Goal: Task Accomplishment & Management: Complete application form

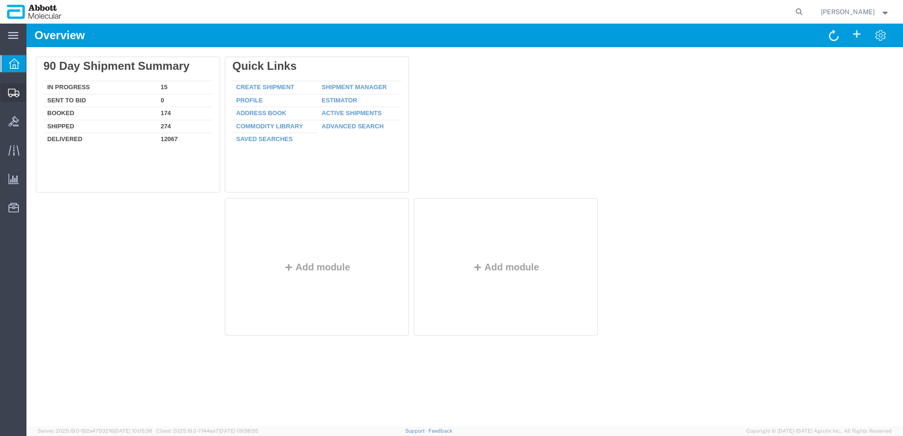
click at [0, 0] on span "Create from Template" at bounding box center [0, 0] width 0 height 0
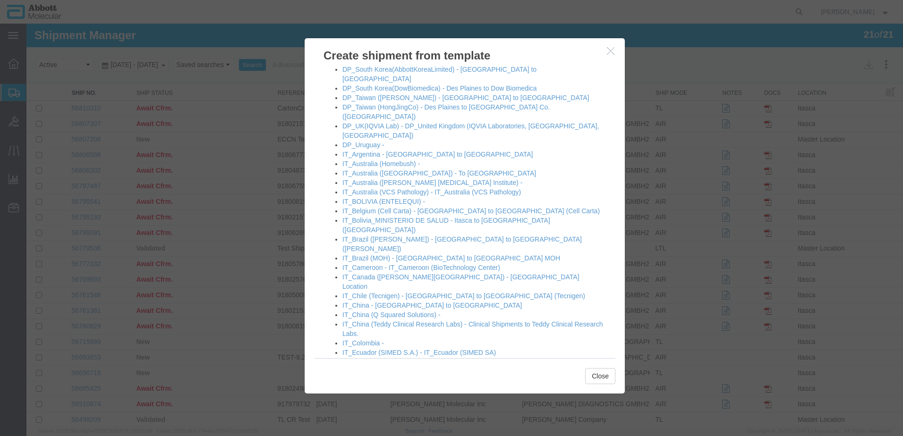
scroll to position [331, 0]
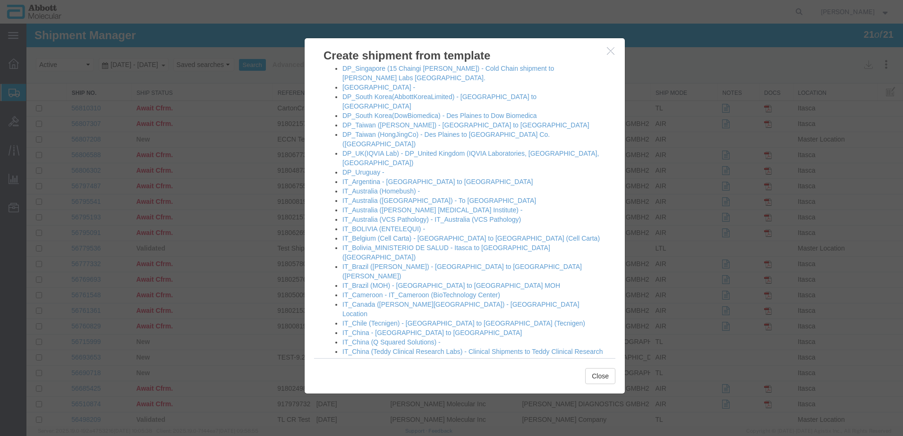
click at [385, 414] on link "IT_Germany2 - Itasca to GMBH2" at bounding box center [390, 418] width 97 height 8
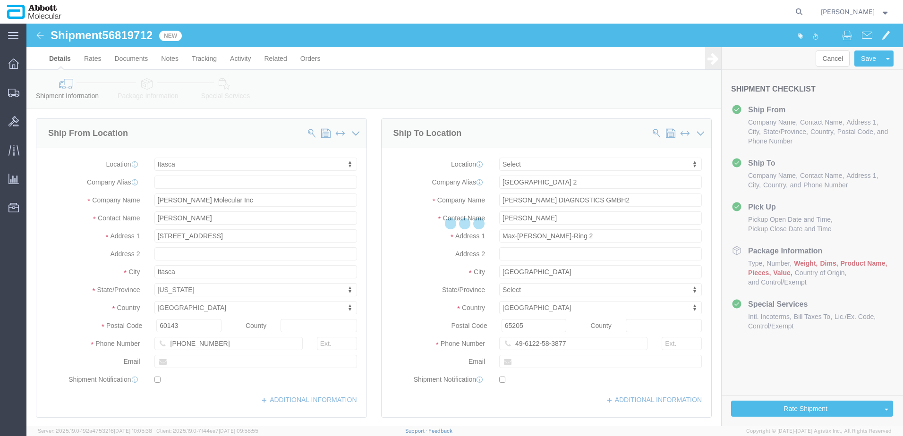
select select "48454"
select select
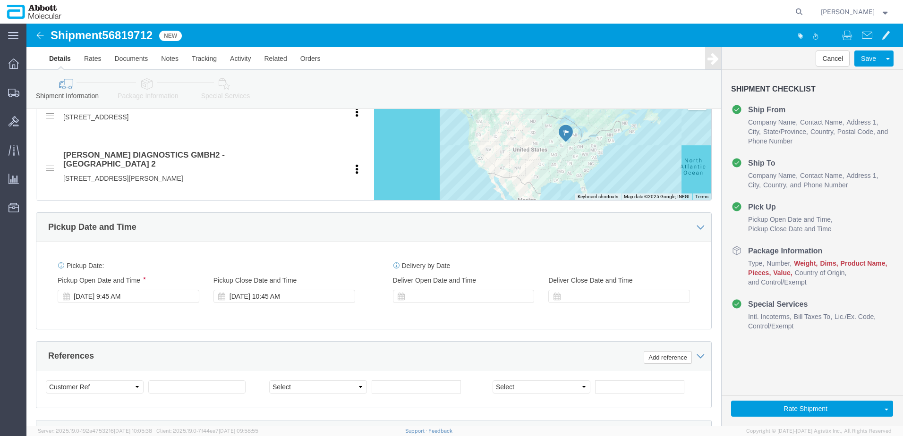
scroll to position [472, 0]
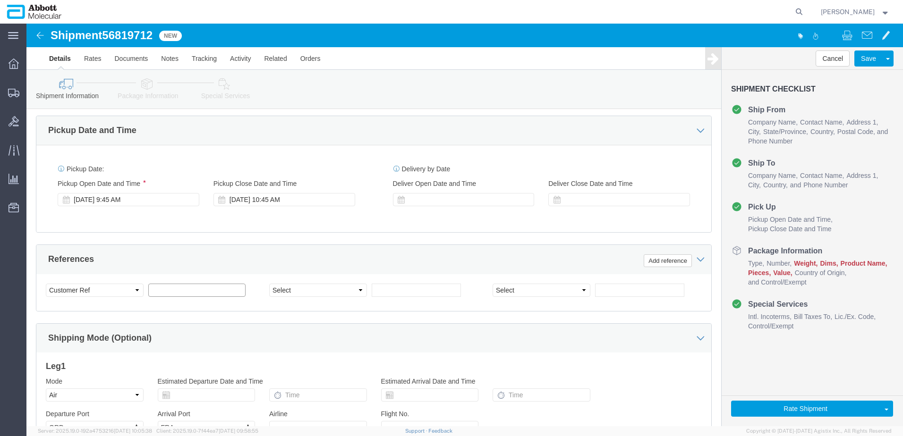
click input "text"
paste input "918076922"
type input "918076922"
select select "INVOICE"
paste input "918076922"
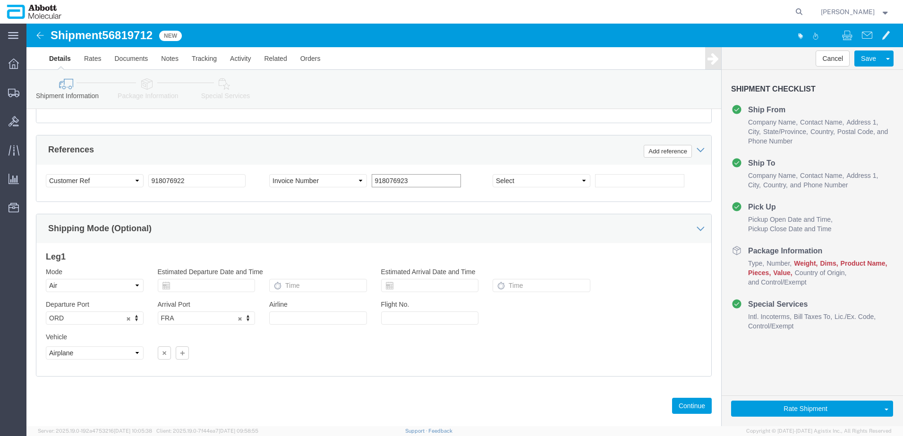
scroll to position [590, 0]
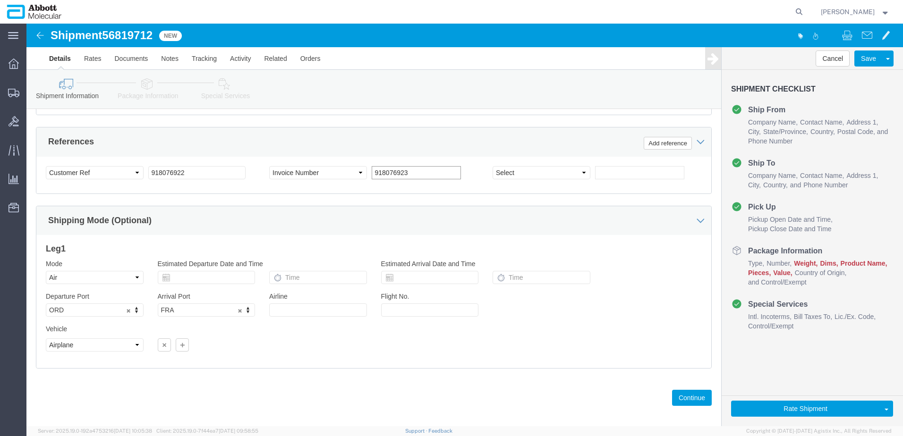
type input "918076923"
click button "Continue"
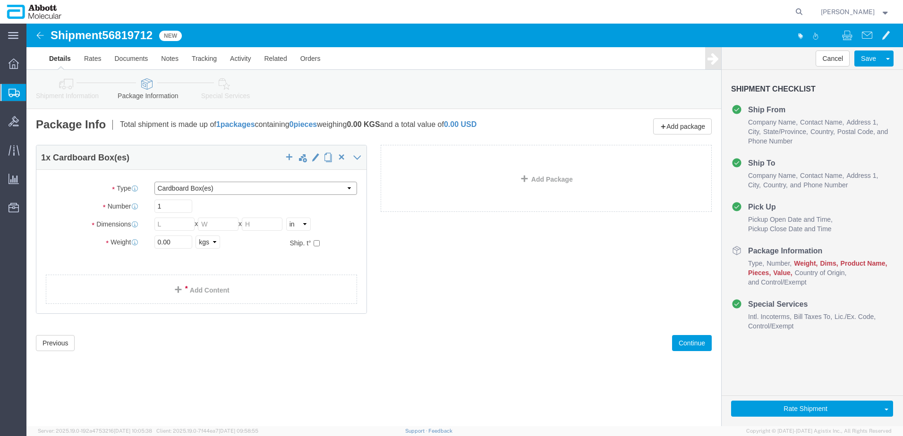
click select "Select Box (B) Box (C) Box (D) Cardboard Box(es) Crate (Instrument) Crate(s) En…"
select select "PSNS"
click select "Select Box (B) Box (C) Box (D) Cardboard Box(es) Crate (Instrument) Crate(s) En…"
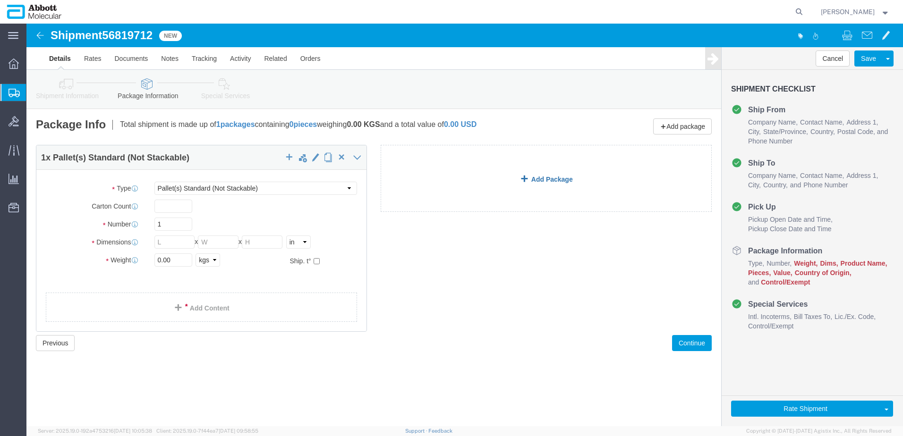
click link "Add Package"
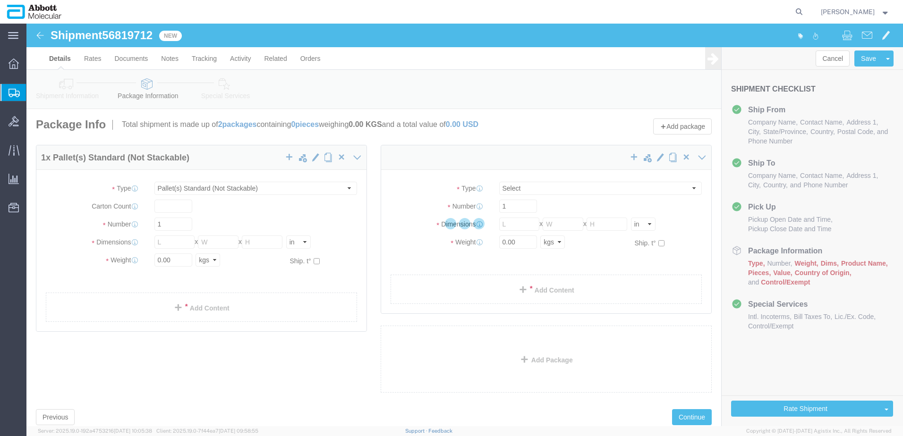
select select "PSNS"
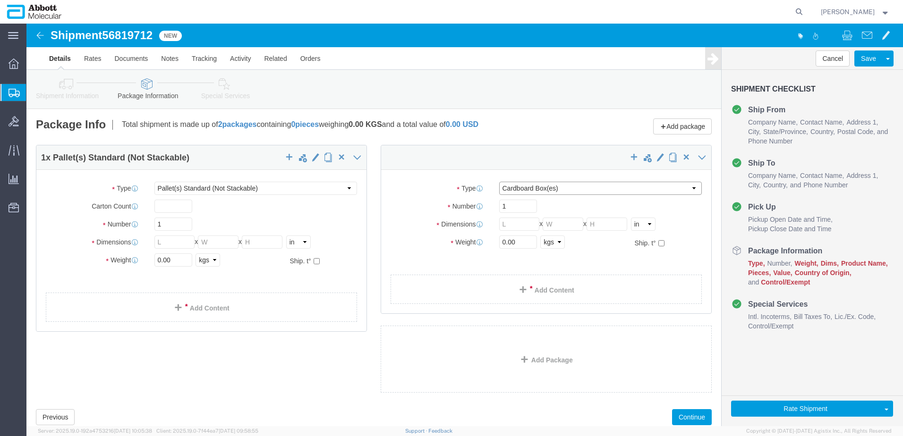
click select "Select Box (B) Box (C) Box (D) Cardboard Box(es) Crate (Instrument) Crate(s) En…"
select select "PSNS"
click select "Select Box (B) Box (C) Box (D) Cardboard Box(es) Crate (Instrument) Crate(s) En…"
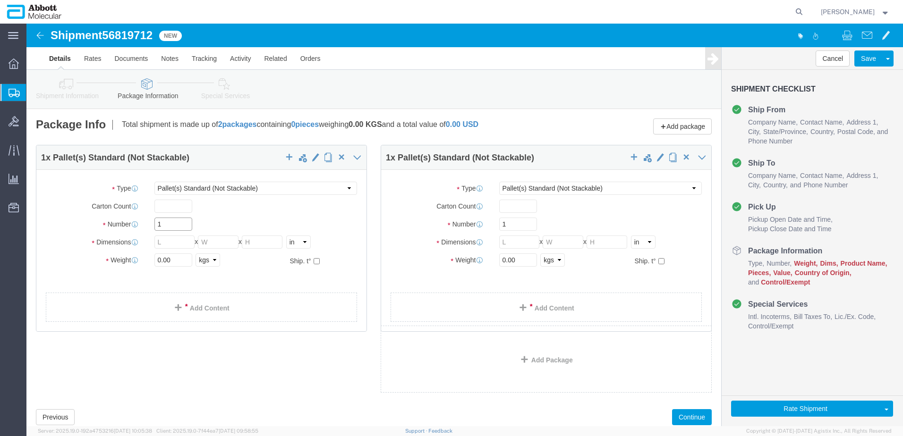
drag, startPoint x: 136, startPoint y: 199, endPoint x: 6, endPoint y: 198, distance: 130.4
click div "Number 1"
type input "2"
type input "48"
type input "40"
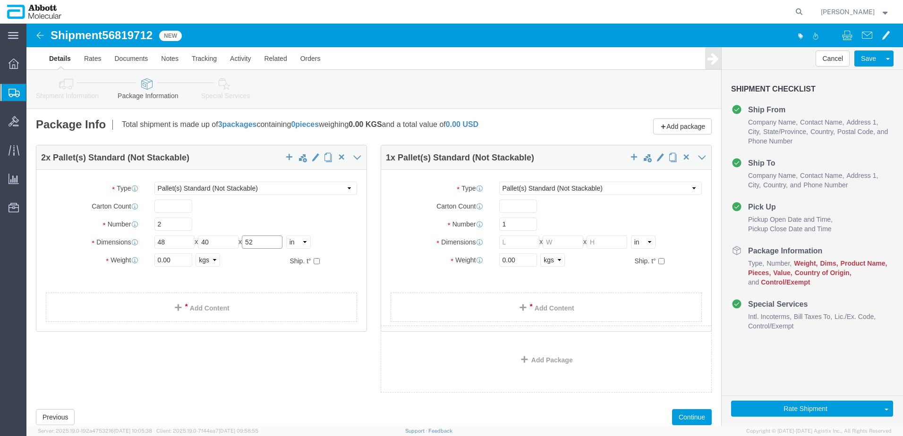
type input "52"
click input "checkbox"
checkbox input "true"
type input "AMBIENT"
drag, startPoint x: 487, startPoint y: 202, endPoint x: 420, endPoint y: 198, distance: 67.7
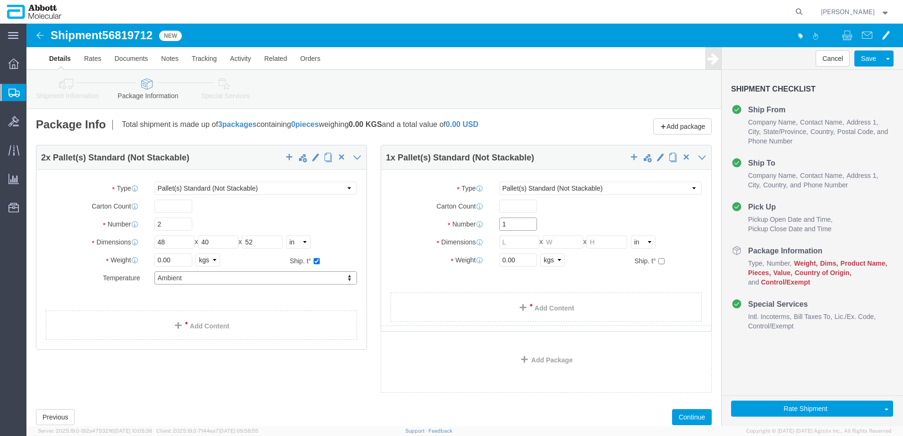
click div "Number 1"
type input "48"
type input "40"
type input "22"
click input "checkbox"
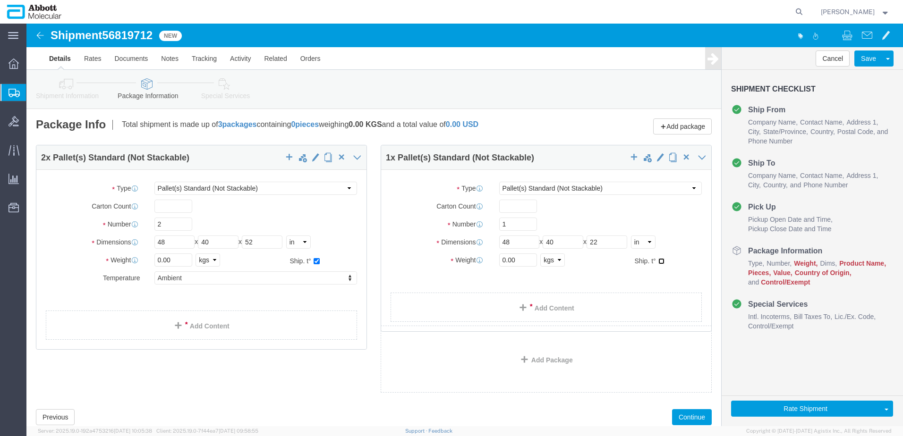
checkbox input "true"
type input "AMBIENT"
drag, startPoint x: 147, startPoint y: 238, endPoint x: 117, endPoint y: 239, distance: 29.8
click div "Weight 0.00 Select kgs lbs Ship. t°"
type input "250"
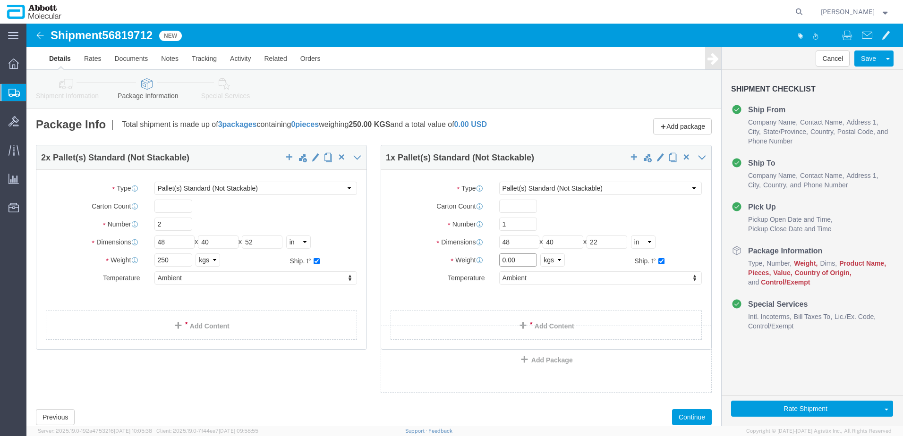
drag, startPoint x: 491, startPoint y: 236, endPoint x: 464, endPoint y: 235, distance: 26.5
click div "0.00 Select kgs lbs"
type input "100"
click link "Add Content"
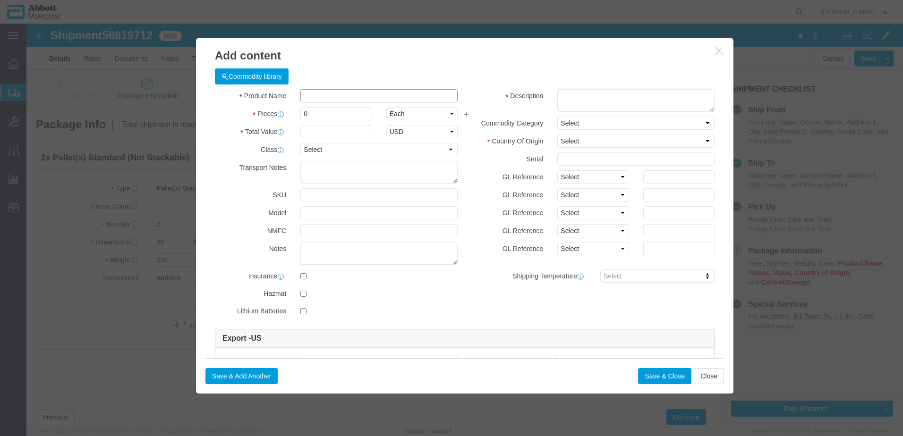
click input "text"
type input "06k1224"
click strong "06K1224"
checkbox input "true"
type input "1"
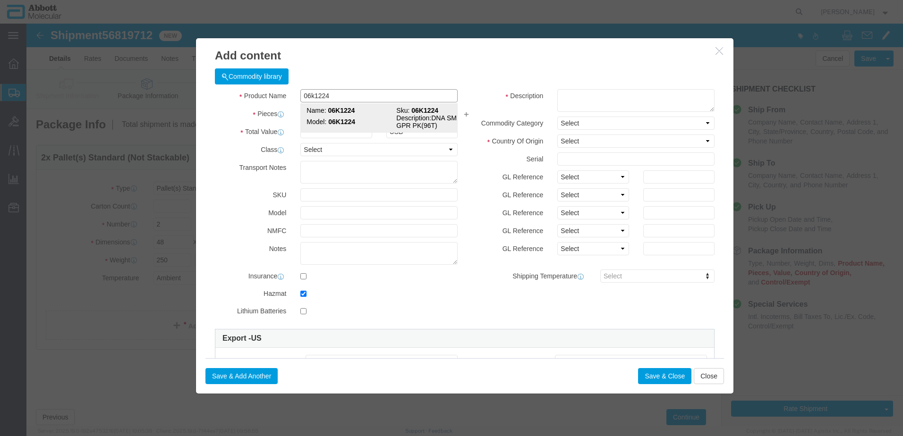
select select "USD"
select select "US"
type input "CORROSIVE LIQUID, N.O.S. (GUANIDINE THIOCYANATE SOLUTION)"
type input "1760"
select select "8 Corrosive"
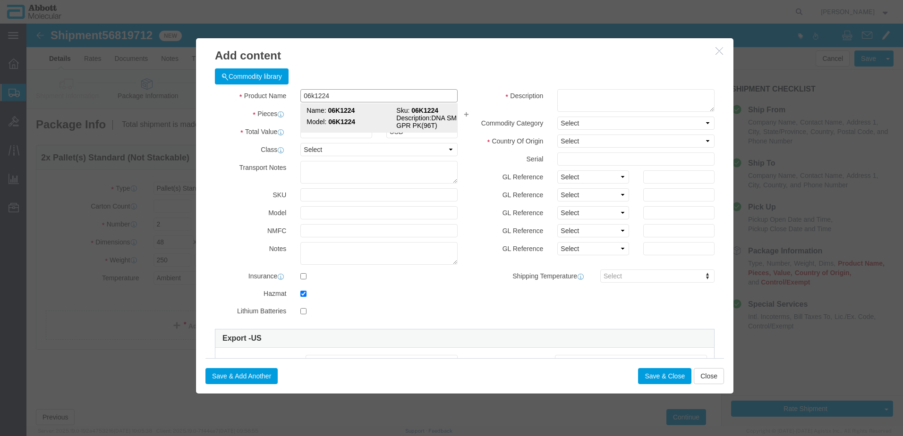
select select "II"
select select "BOXES"
select select "FIBERBOARD"
type input "[PERSON_NAME] Molecular"
type input "[PERSON_NAME]"
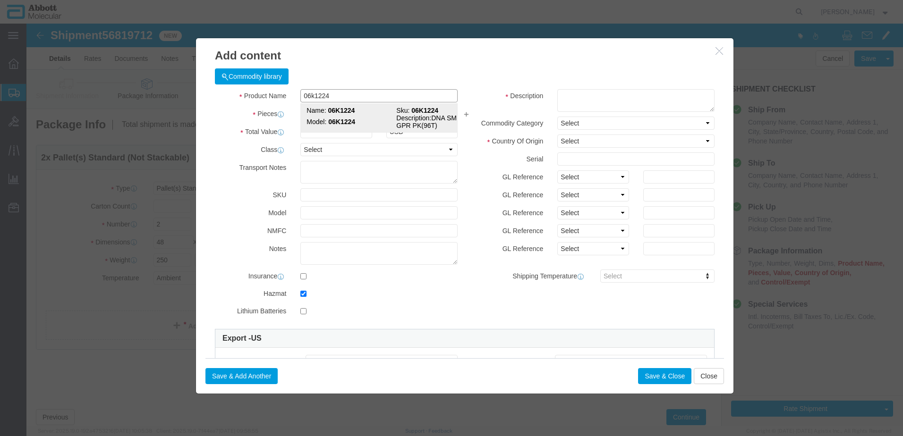
type input "[PHONE_NUMBER]"
type input "3824999397"
select select "BIS"
checkbox input "false"
type input "06K1224"
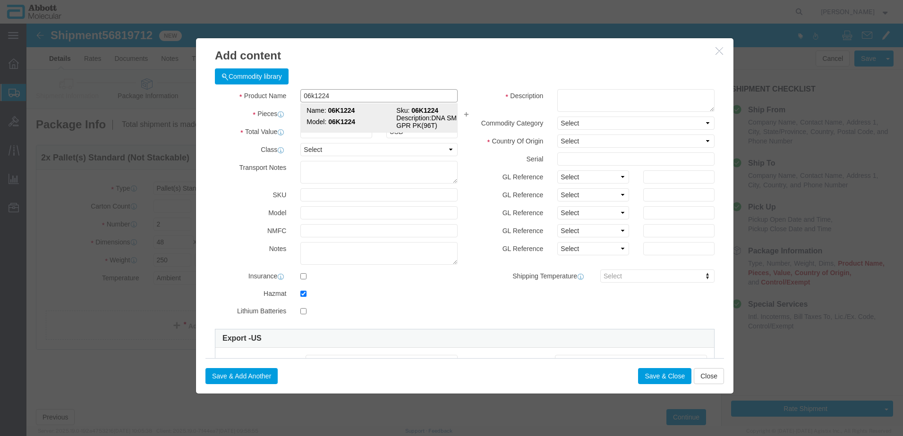
type input "06K1224"
type textarea "DNA SMPL GPR PK(96T)"
select select "NLR"
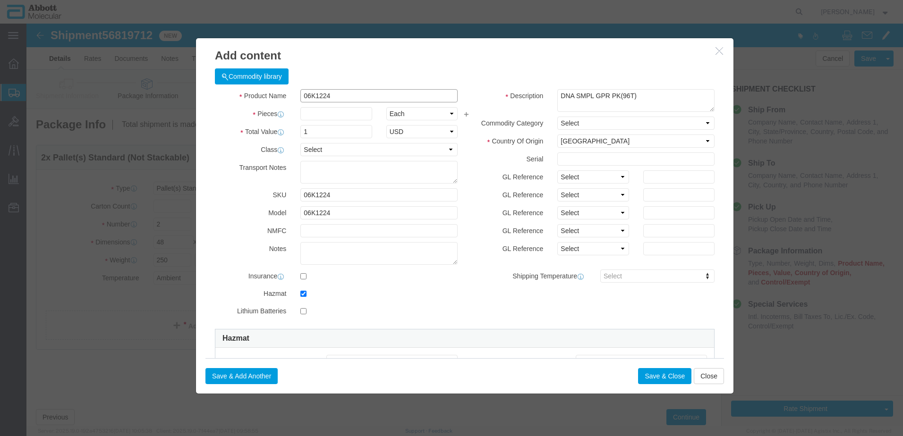
type input "06K1224"
type input "200"
drag, startPoint x: 567, startPoint y: 156, endPoint x: 565, endPoint y: 161, distance: 5.7
click select "Select Account Type Activity ID Airline Appointment Number ASN Batch Number Bil…"
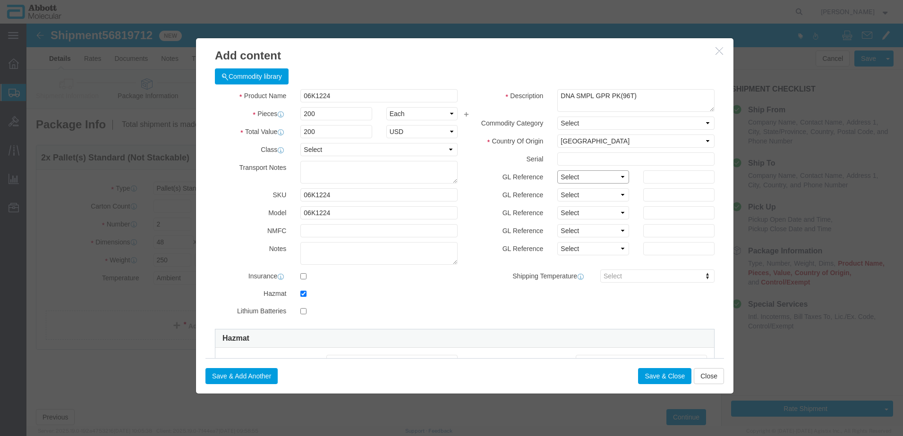
select select "BATCH_NUMBER"
click select "Select Account Type Activity ID Airline Appointment Number ASN Batch Number Bil…"
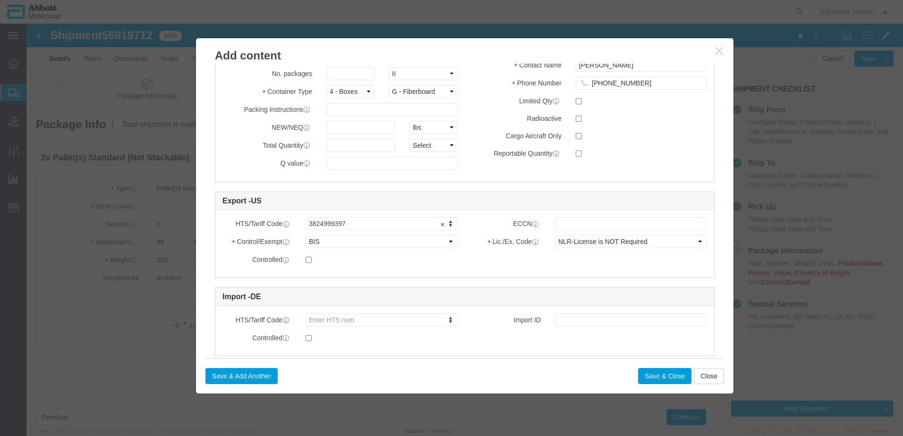
scroll to position [331, 0]
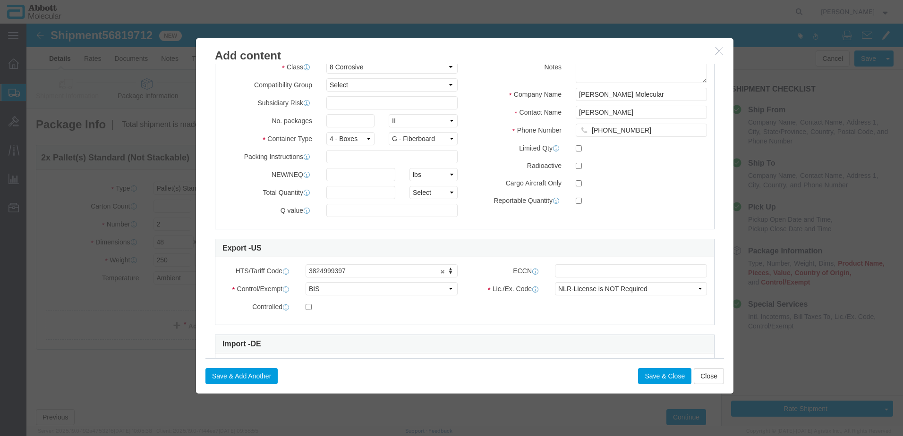
type input "10005363"
click input "text"
type input "1"
click input "text"
type input "1"
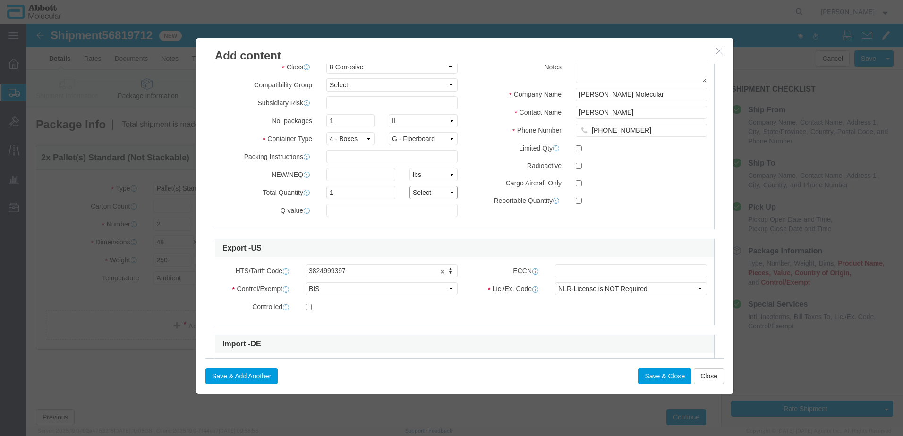
click select "Select curies gallons kgs lbs liters milliliters"
select select "KGS"
click select "Select curies gallons kgs lbs liters milliliters"
click button "Save & Close"
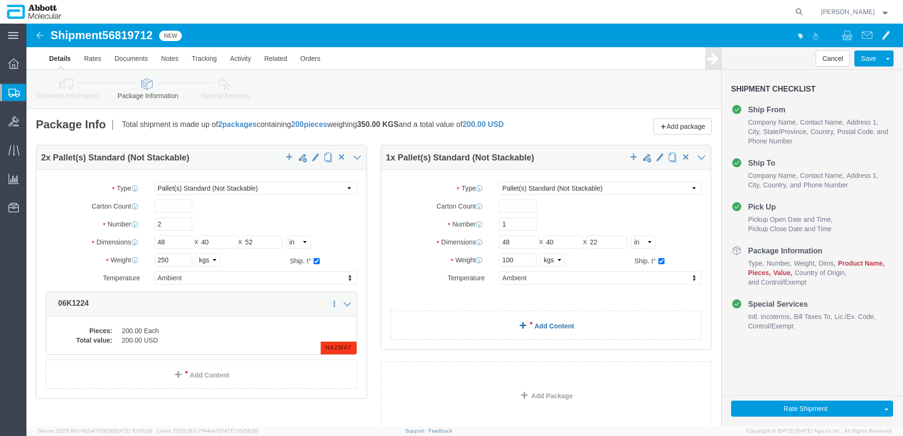
click link "Add Content"
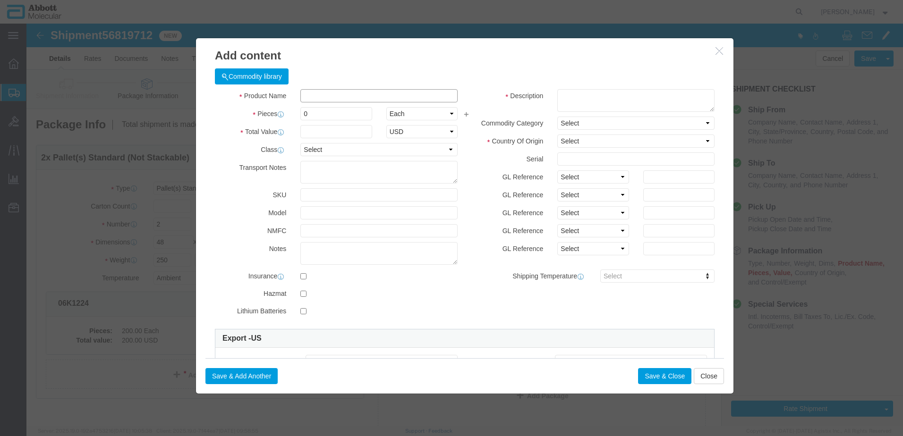
click input "text"
type input "04J7024"
click strong "04J7024"
checkbox input "true"
type input "1"
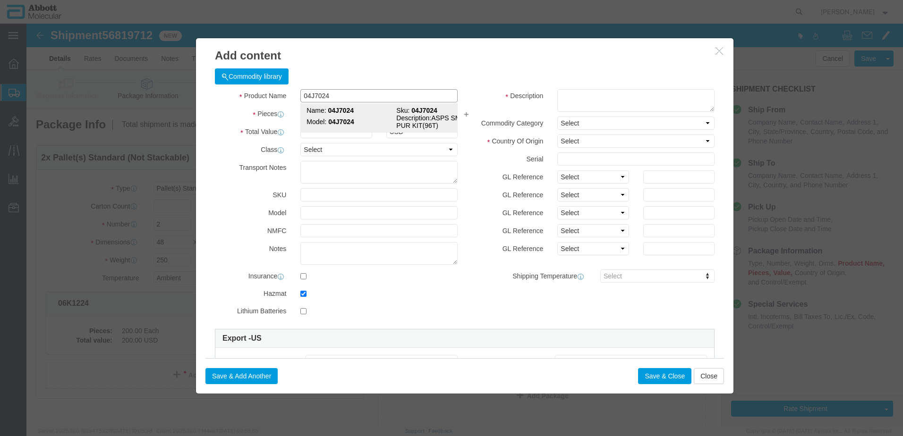
select select "USD"
select select "US"
type input "CORROSIVE LIQUID, N.O.S. (GUANIDINE THIOCYANATE SOLUTION)"
type input "1760"
select select "8 Corrosive"
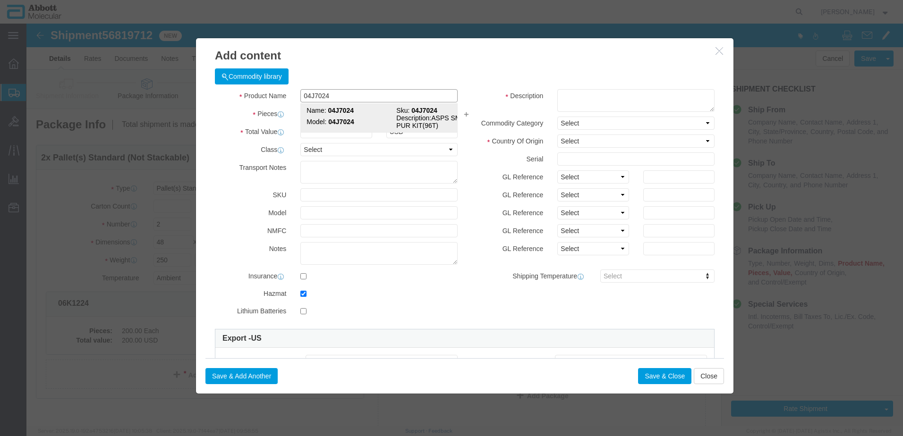
select select "II"
select select "BOXES"
select select "FIBERBOARD"
type input "[PERSON_NAME] Molecular"
type input "[PERSON_NAME]"
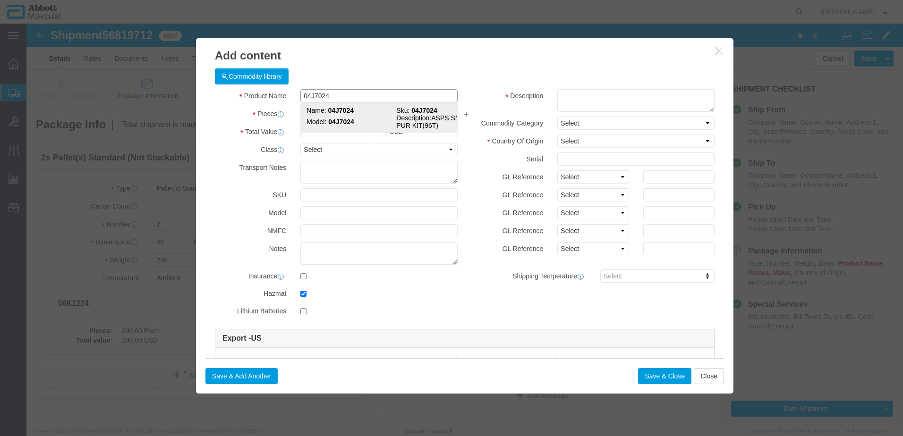
type input "[PHONE_NUMBER]"
type input "3824999397"
select select "BIS"
checkbox input "false"
type input "04J7024"
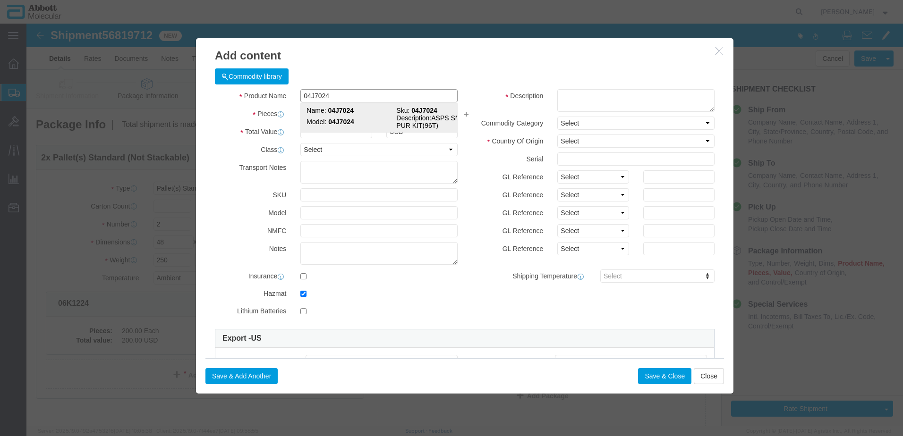
type input "04J7024"
type textarea "ASPS SMPL PUR KIT(96T)"
select select "NLR"
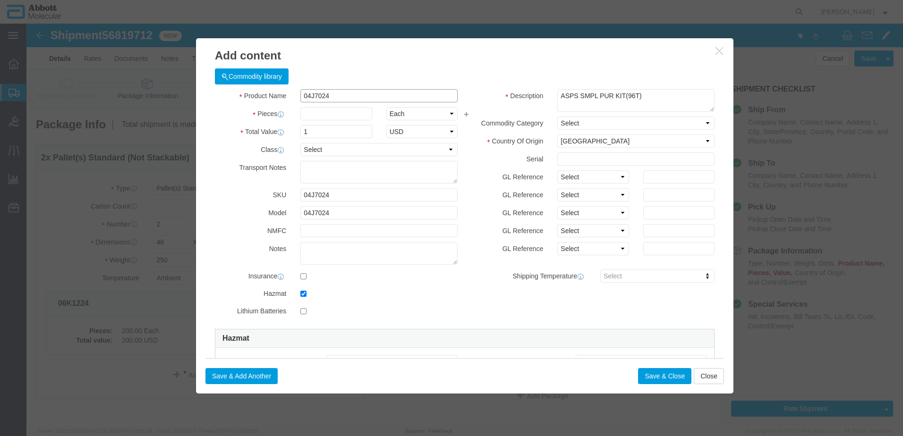
type input "04J7024"
type input "14"
drag, startPoint x: 557, startPoint y: 151, endPoint x: 557, endPoint y: 160, distance: 8.5
click select "Select Account Type Activity ID Airline Appointment Number ASN Batch Number Bil…"
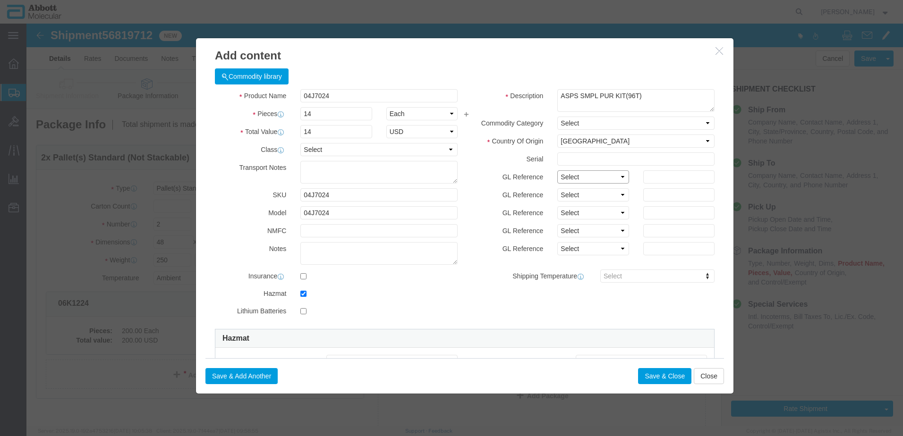
select select "BATCH_NUMBER"
click select "Select Account Type Activity ID Airline Appointment Number ASN Batch Number Bil…"
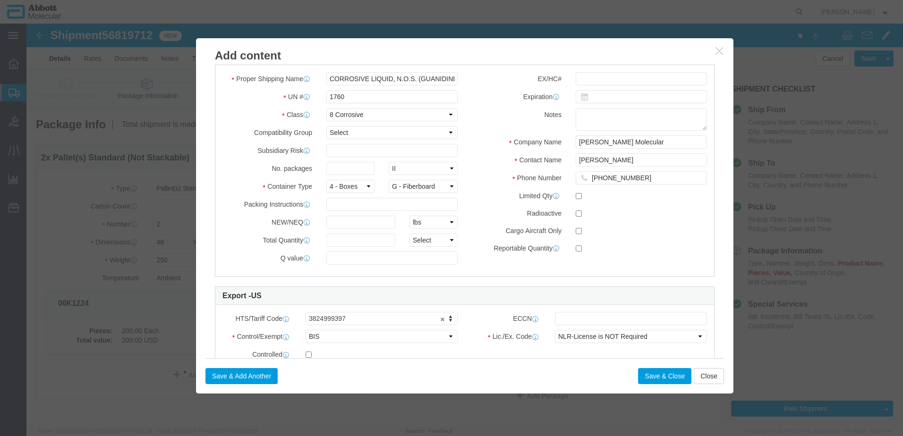
scroll to position [283, 0]
type input "10005440"
click input "text"
type input "1"
click input "text"
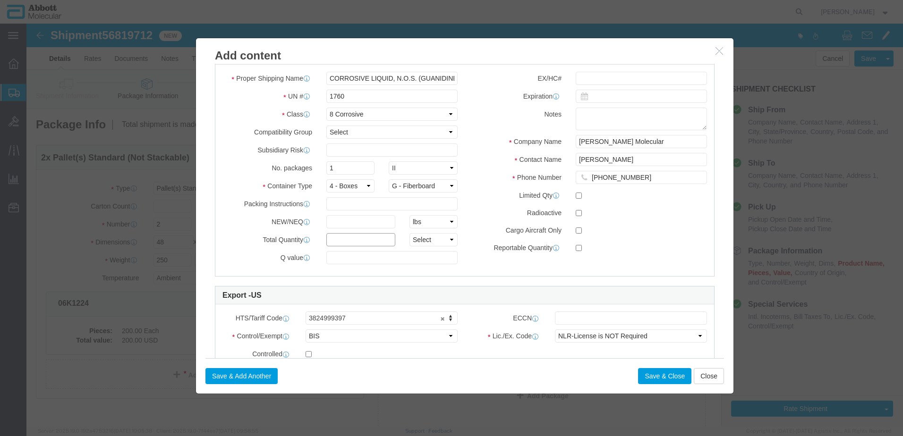
type input "1"
click select "Select curies gallons kgs lbs liters milliliters"
select select "KGS"
click select "Select curies gallons kgs lbs liters milliliters"
click button "Save & Close"
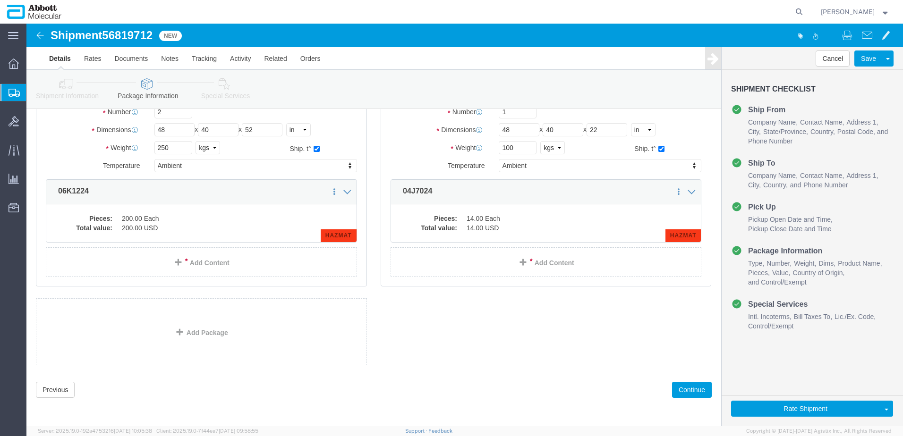
scroll to position [113, 0]
drag, startPoint x: 654, startPoint y: 365, endPoint x: 632, endPoint y: 363, distance: 21.3
click button "Continue"
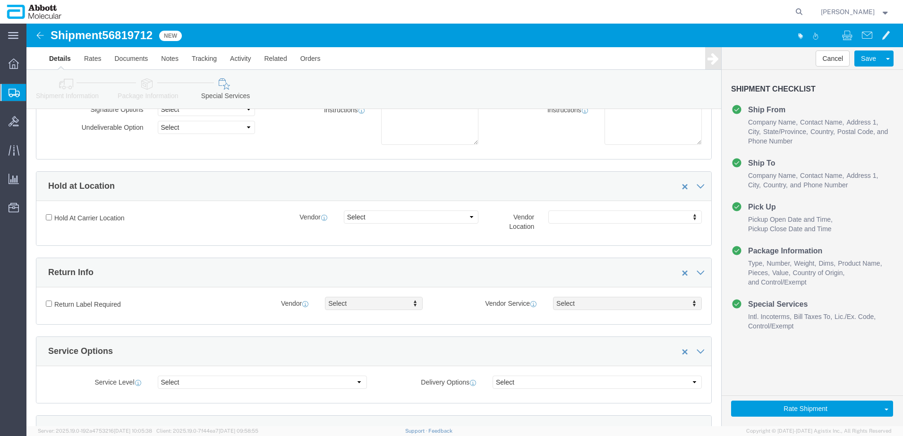
scroll to position [1421, 0]
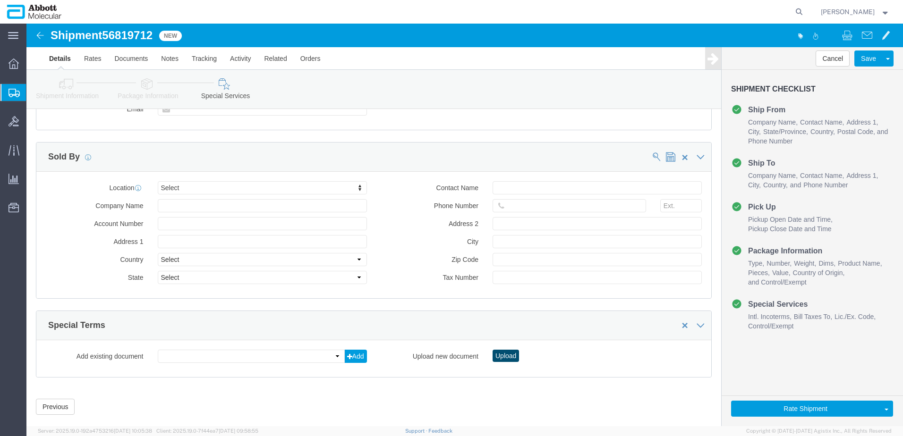
click button "Upload"
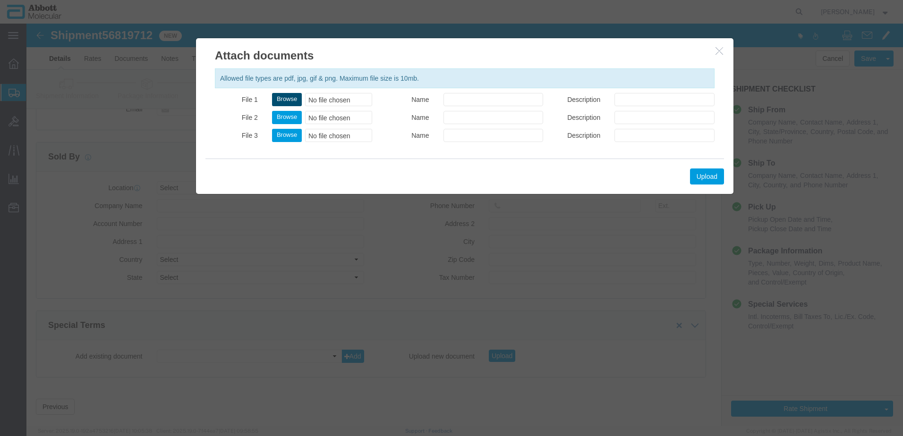
click button "Browse"
type input "C:\fakepath\918076922 SLI [PERSON_NAME].pdf"
click button "Upload"
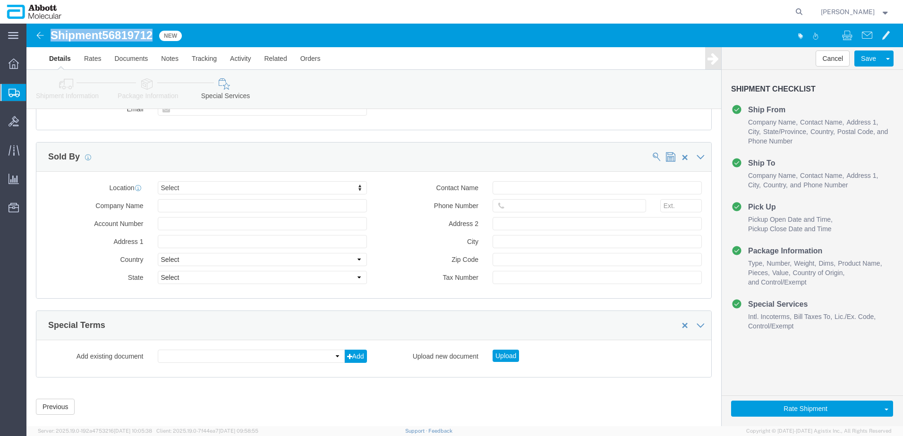
drag, startPoint x: 27, startPoint y: 14, endPoint x: 131, endPoint y: 16, distance: 103.9
click div "Shipment 56819712 New"
copy h1 "Shipment 56819712"
click button "Rate Shipment"
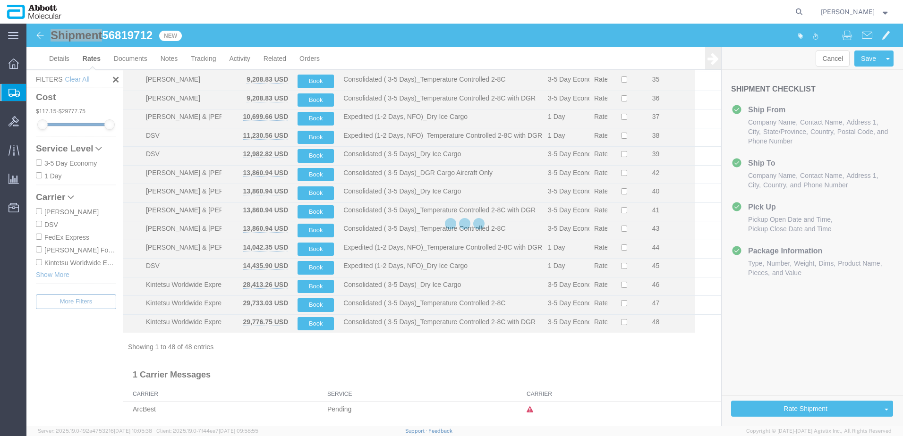
scroll to position [669, 0]
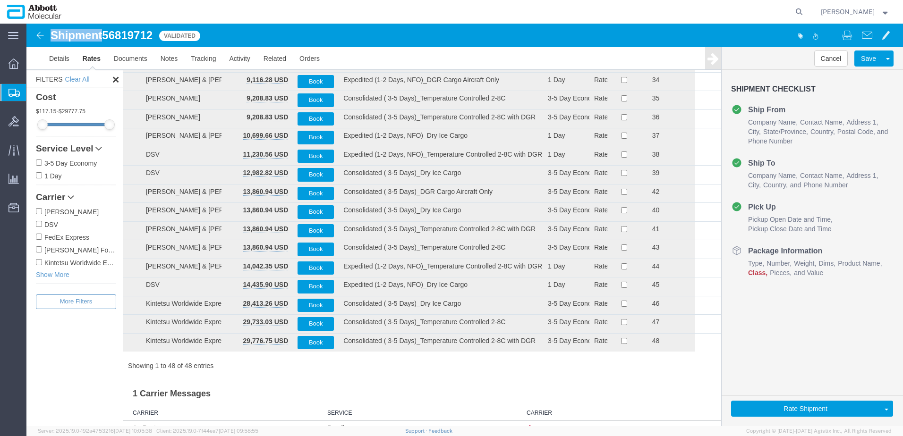
click at [39, 250] on input "[PERSON_NAME] Forwarding Worldwide" at bounding box center [39, 250] width 6 height 6
checkbox input "true"
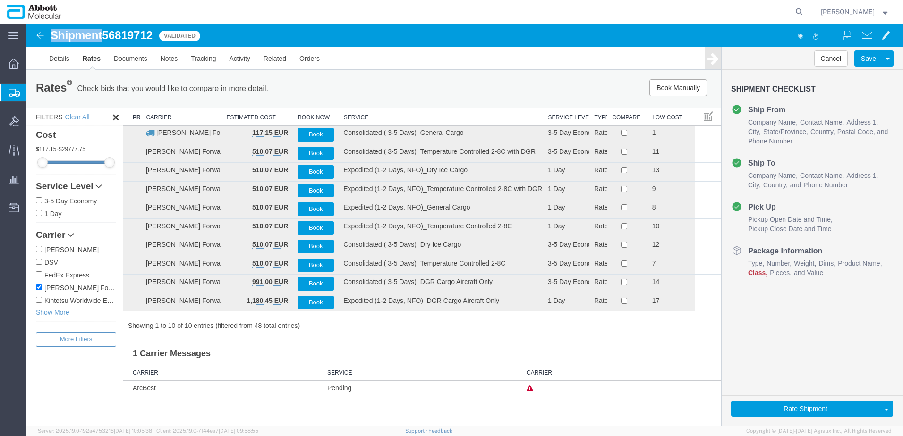
click at [349, 116] on th "Service" at bounding box center [441, 116] width 205 height 17
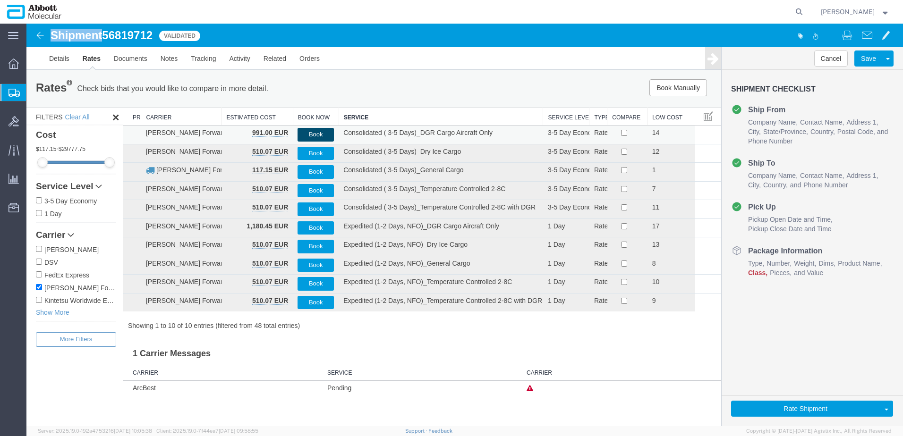
click at [316, 137] on button "Book" at bounding box center [316, 135] width 36 height 14
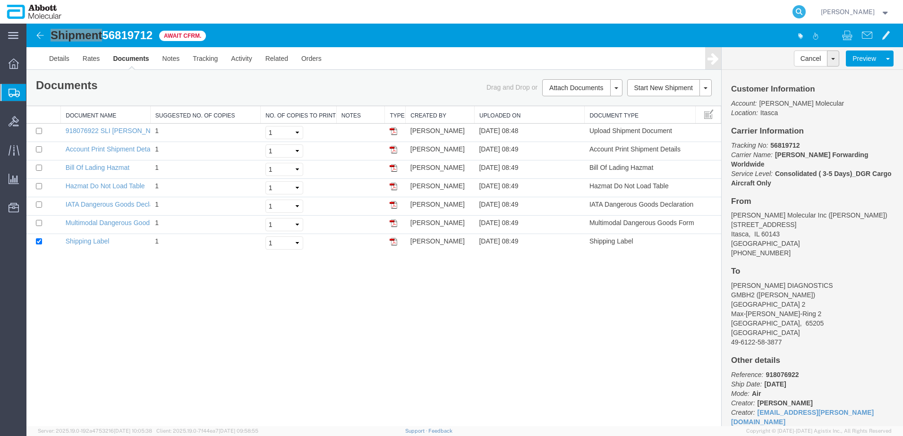
click at [806, 13] on icon at bounding box center [799, 11] width 13 height 13
paste input "55777460"
type input "55777460"
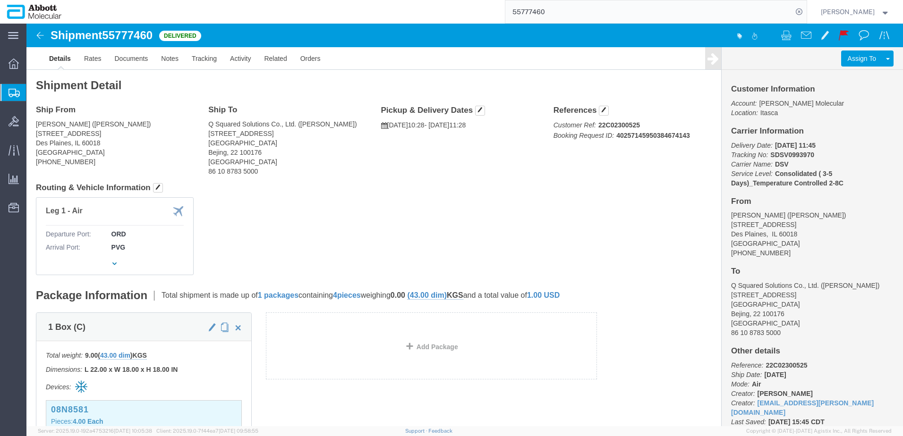
drag, startPoint x: 821, startPoint y: 49, endPoint x: 810, endPoint y: 52, distance: 11.4
click link "Clone Shipment"
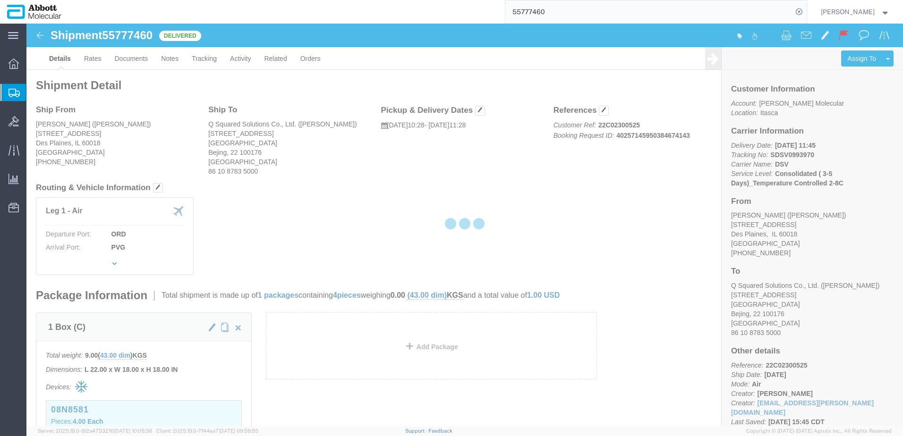
select select "48451"
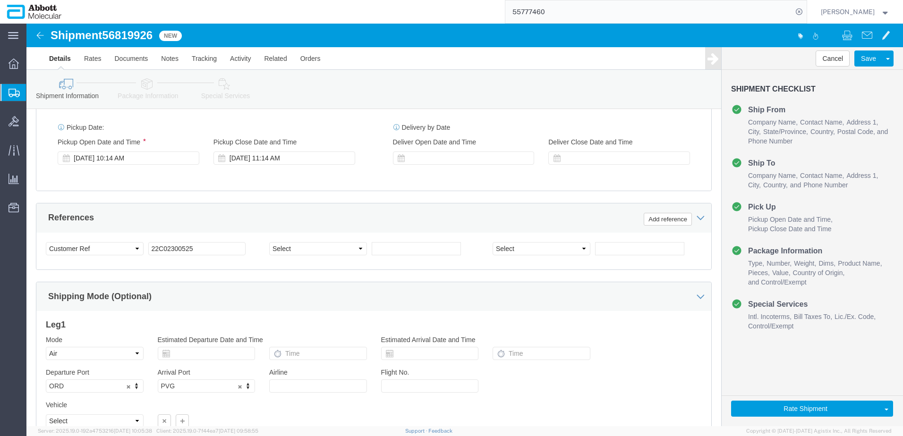
scroll to position [520, 0]
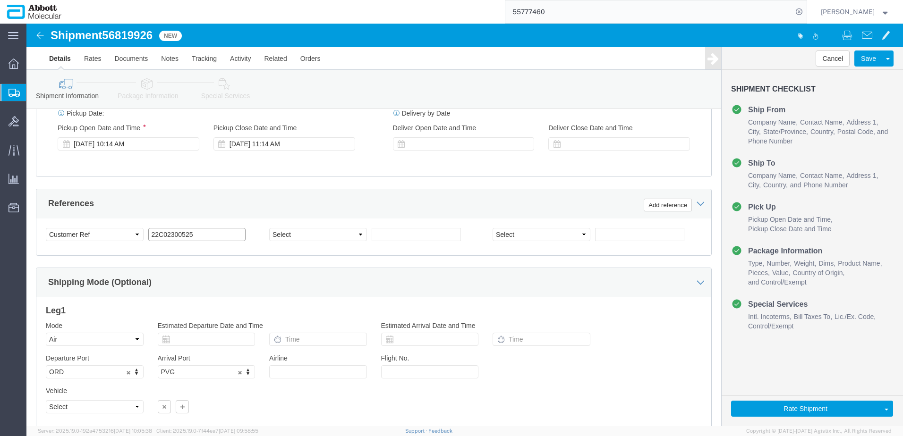
drag, startPoint x: 174, startPoint y: 211, endPoint x: 28, endPoint y: 211, distance: 146.4
click html "Shipment 56819926 New Details Rates Documents Notes Tracking Activity Related O…"
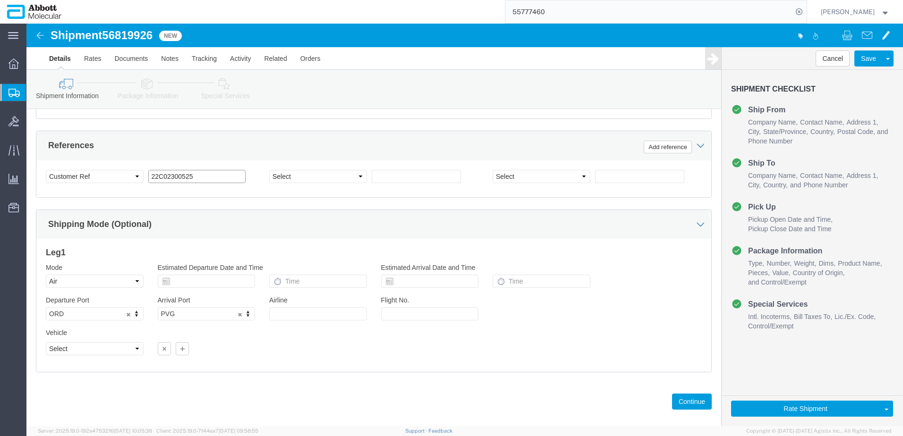
scroll to position [590, 0]
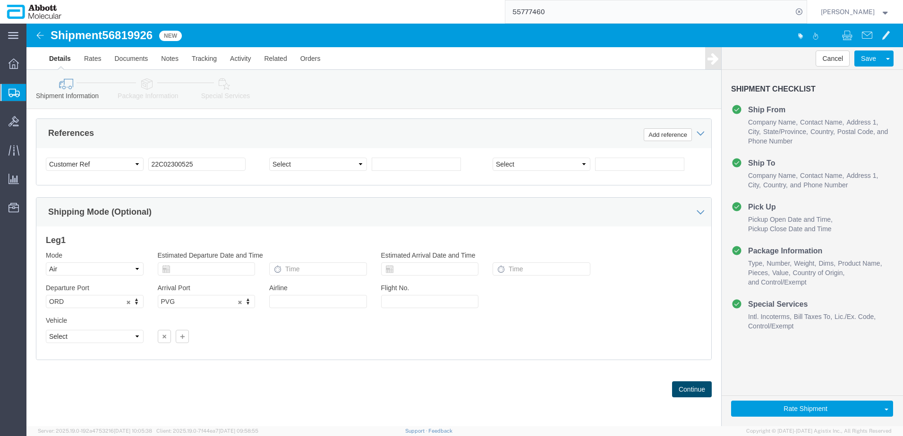
click button "Continue"
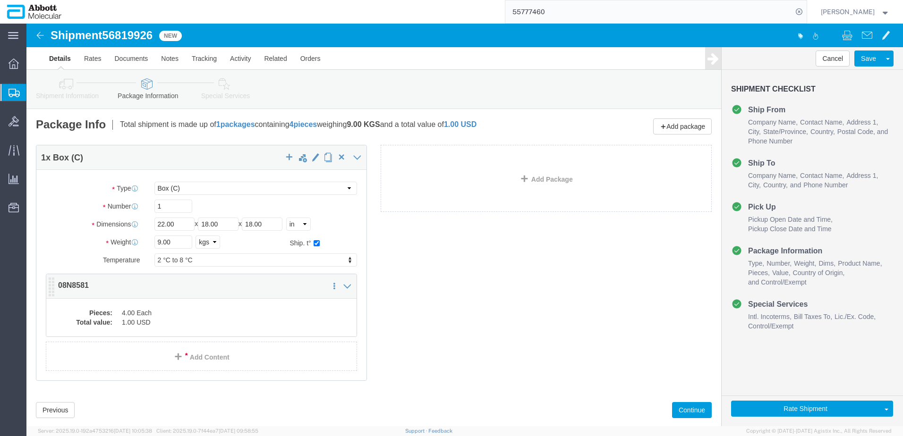
click dd "4.00 Each"
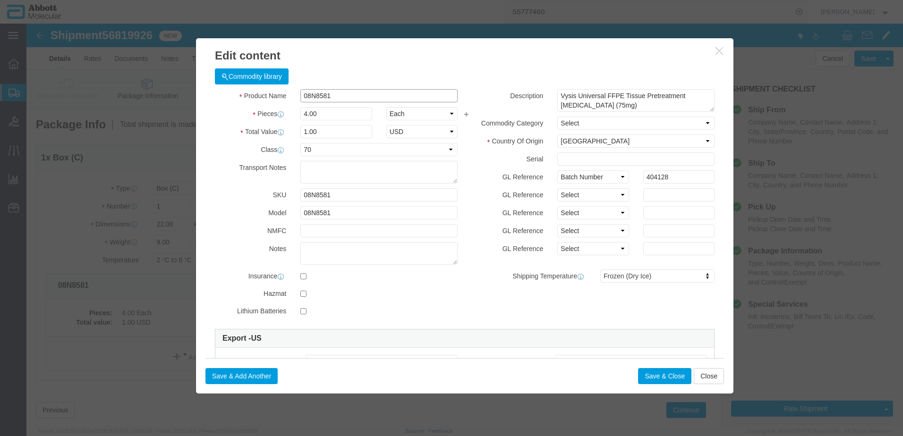
click input "08N8581"
type input "2"
type input "0.5"
type input "1"
select select "USD"
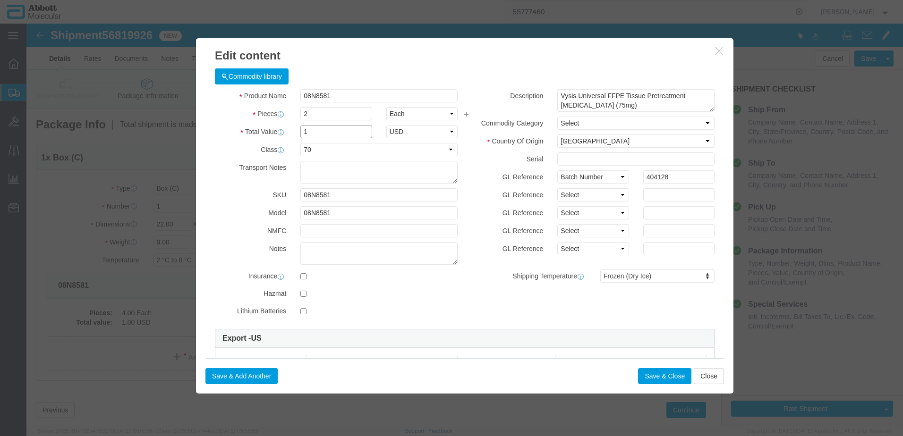
drag, startPoint x: 282, startPoint y: 108, endPoint x: 235, endPoint y: 113, distance: 47.5
click div "Total Value 1 Select ADP AED AFN ALL AMD AOA ARS ATS AUD AWG AZN BAM BBD BDT BG…"
click input "08N8581"
drag, startPoint x: 291, startPoint y: 93, endPoint x: 32, endPoint y: 84, distance: 258.6
click div "Edit content Commodity library Product Name 08N8581 Pieces 2 Select Bag Barrels…"
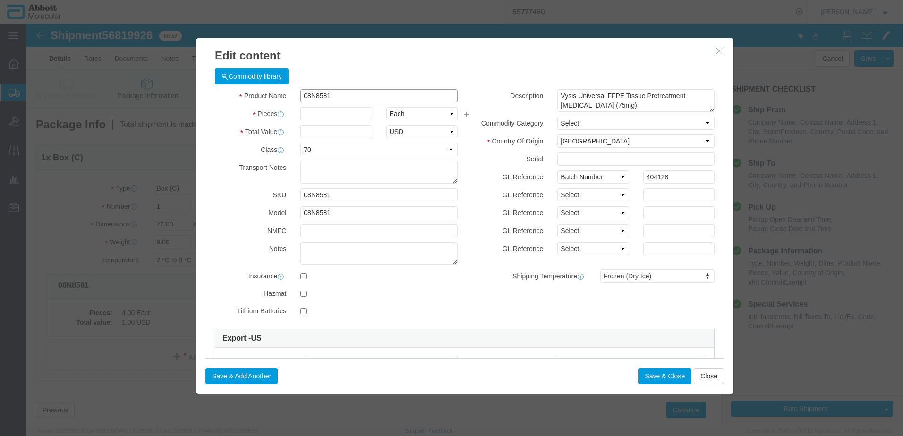
click input "08N8581"
type input "2"
type input "1"
drag, startPoint x: 614, startPoint y: 151, endPoint x: 653, endPoint y: 148, distance: 39.3
click input "404128"
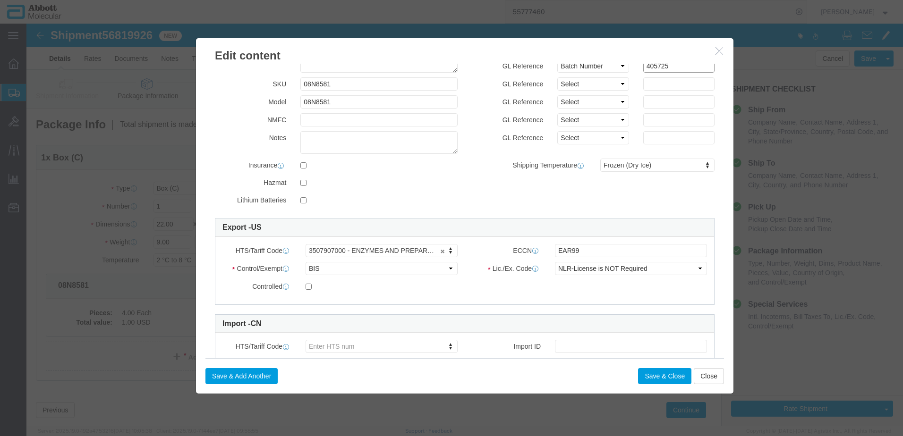
scroll to position [94, 0]
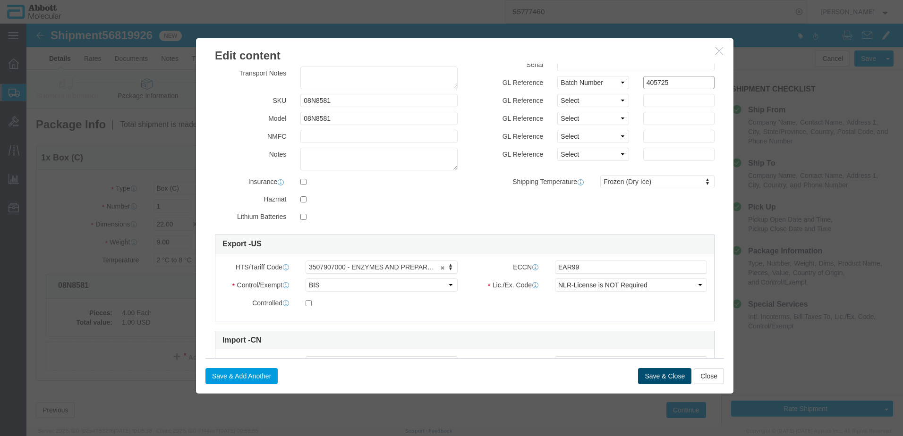
type input "405725"
click button "Save & Close"
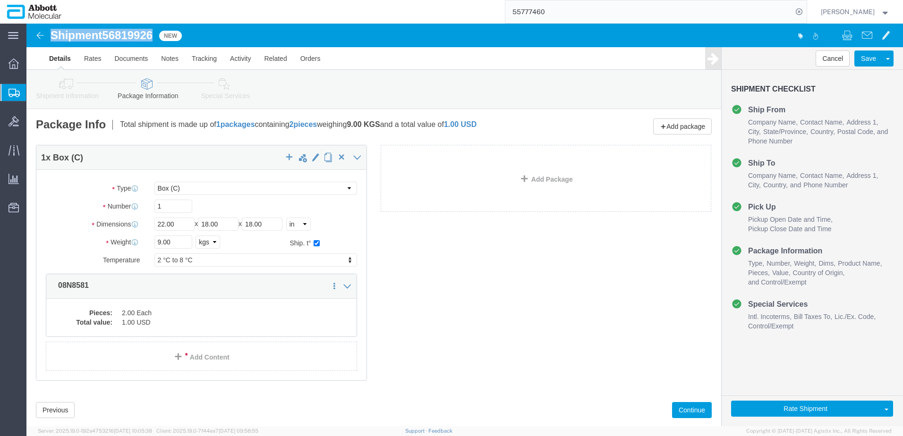
drag, startPoint x: 26, startPoint y: 10, endPoint x: 130, endPoint y: 12, distance: 103.9
click div "Shipment 56819926 New"
copy h1 "Shipment 56819926"
click button "Continue"
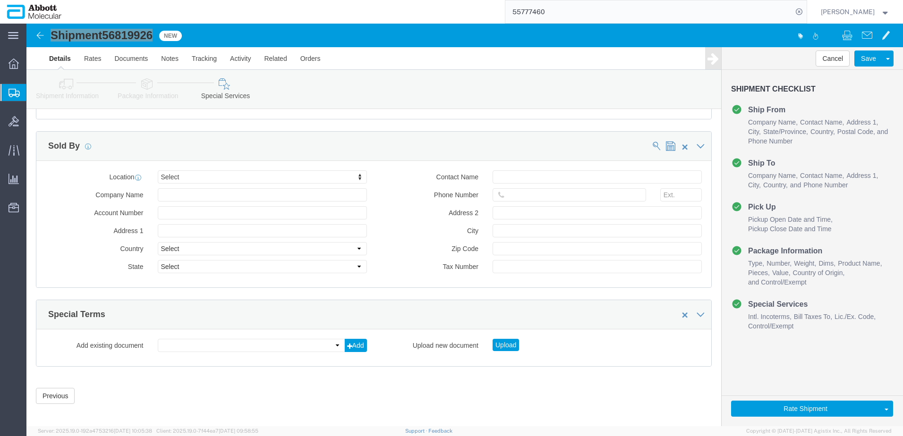
scroll to position [1260, 0]
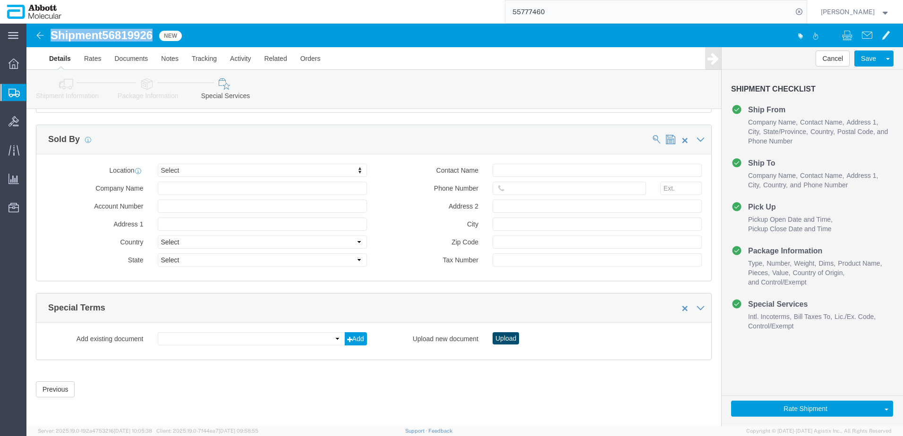
click button "Upload"
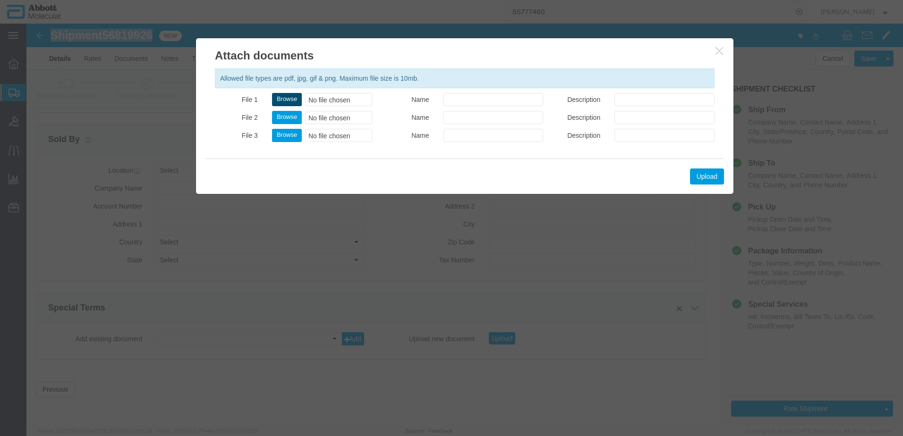
click button "Browse"
type input "C:\fakepath\22C02300525_SLI DSV.pdf"
click button "Upload"
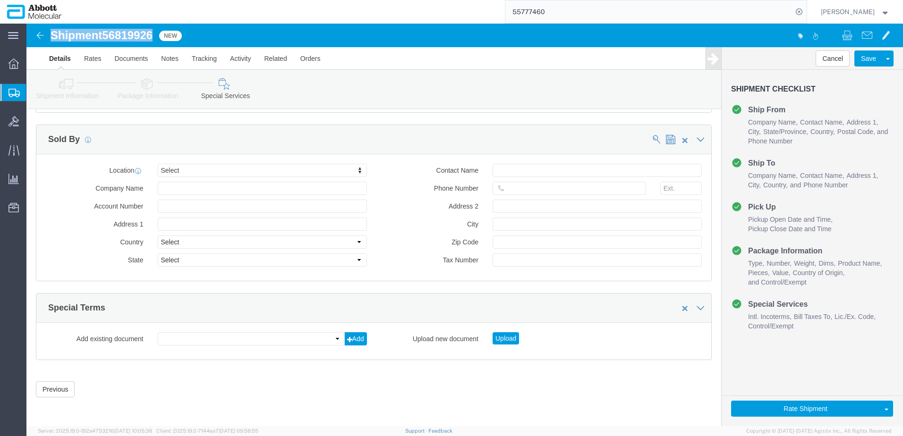
copy h1 "Shipment 56819926"
click button "Rate Shipment"
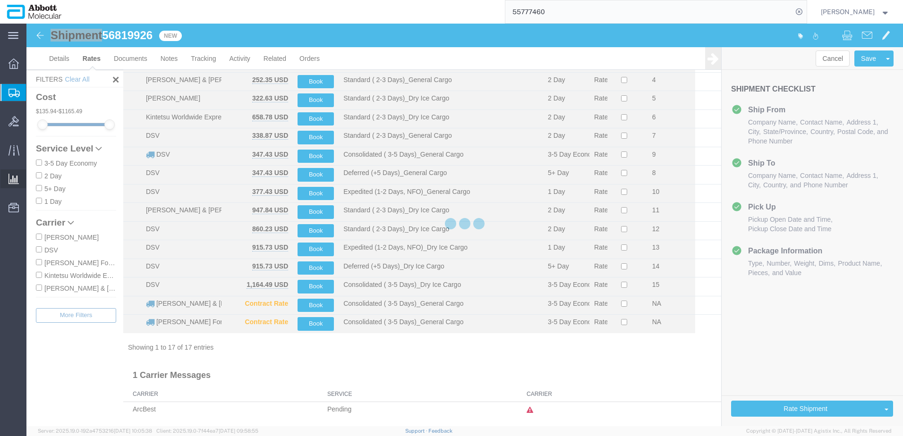
scroll to position [90, 0]
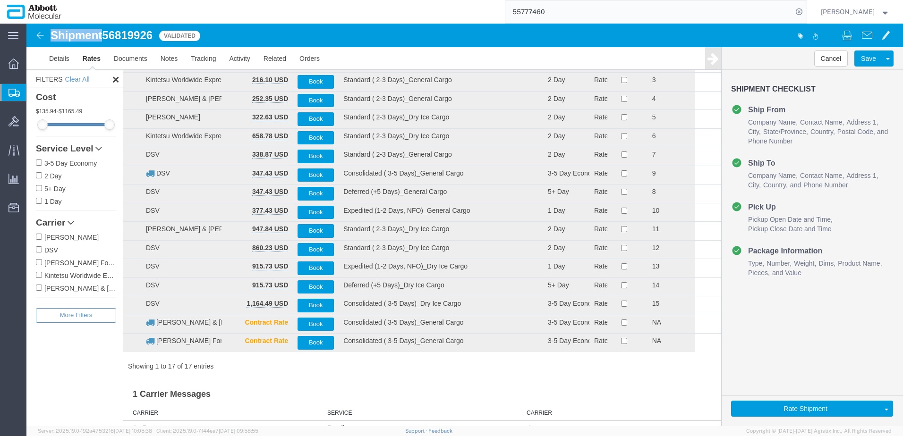
click at [49, 250] on label "DSV" at bounding box center [76, 250] width 80 height 10
click at [42, 250] on input "DSV" at bounding box center [39, 250] width 6 height 6
checkbox input "true"
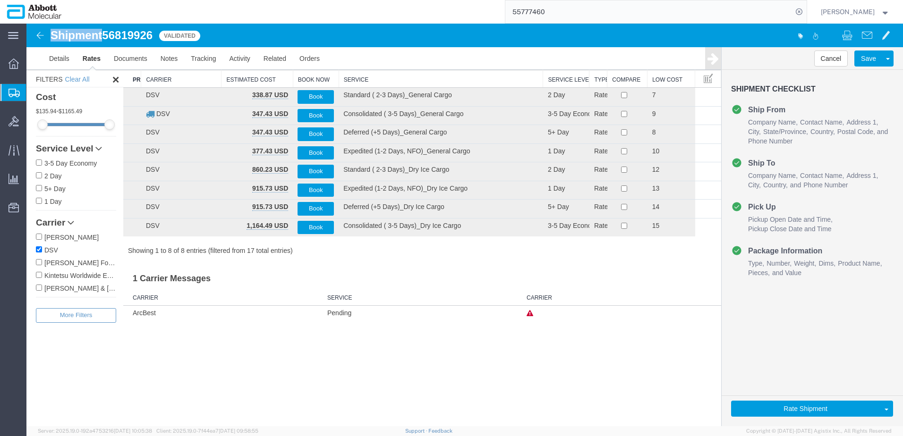
scroll to position [0, 0]
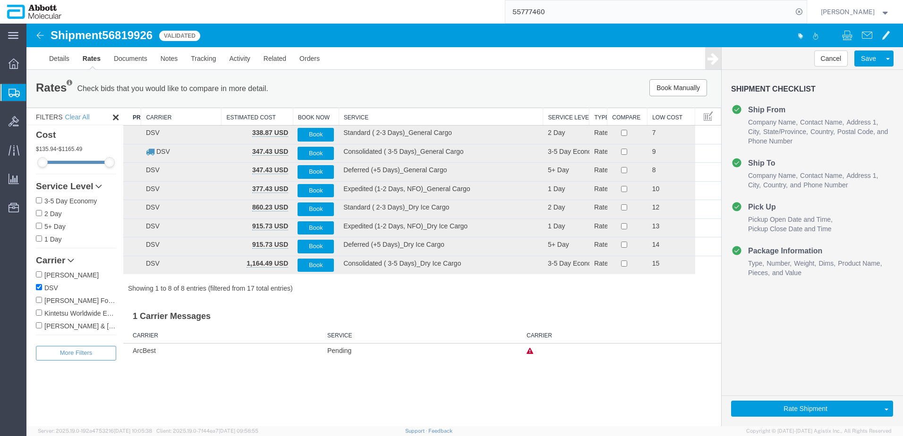
click at [380, 115] on th "Service" at bounding box center [441, 116] width 205 height 17
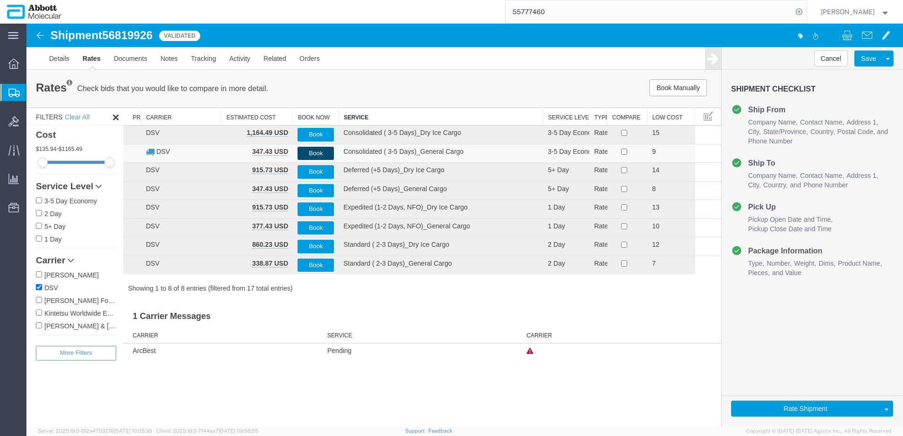
click at [310, 152] on button "Book" at bounding box center [316, 154] width 36 height 14
